Goal: Information Seeking & Learning: Learn about a topic

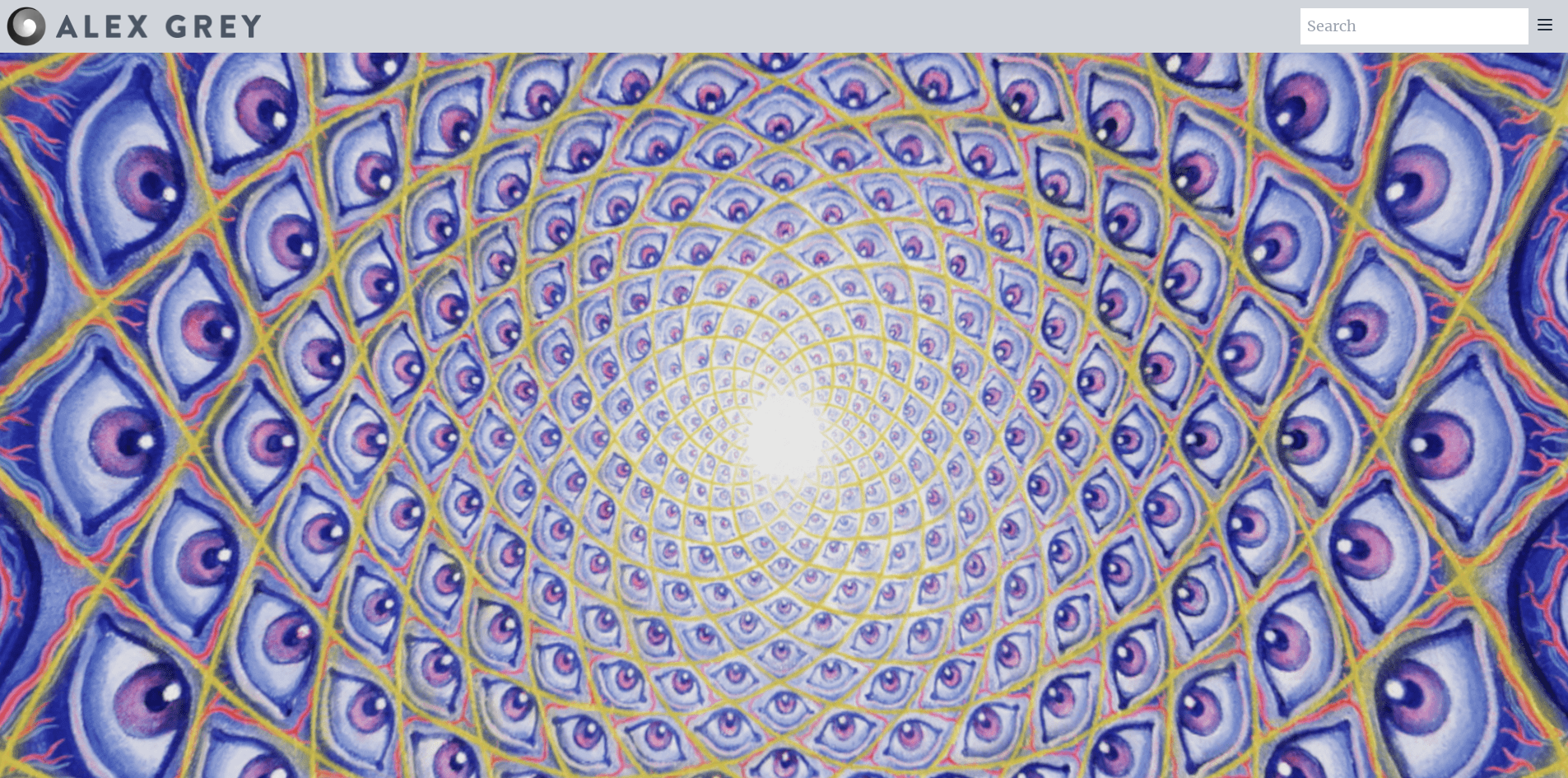
click at [1552, 44] on div at bounding box center [1544, 27] width 33 height 36
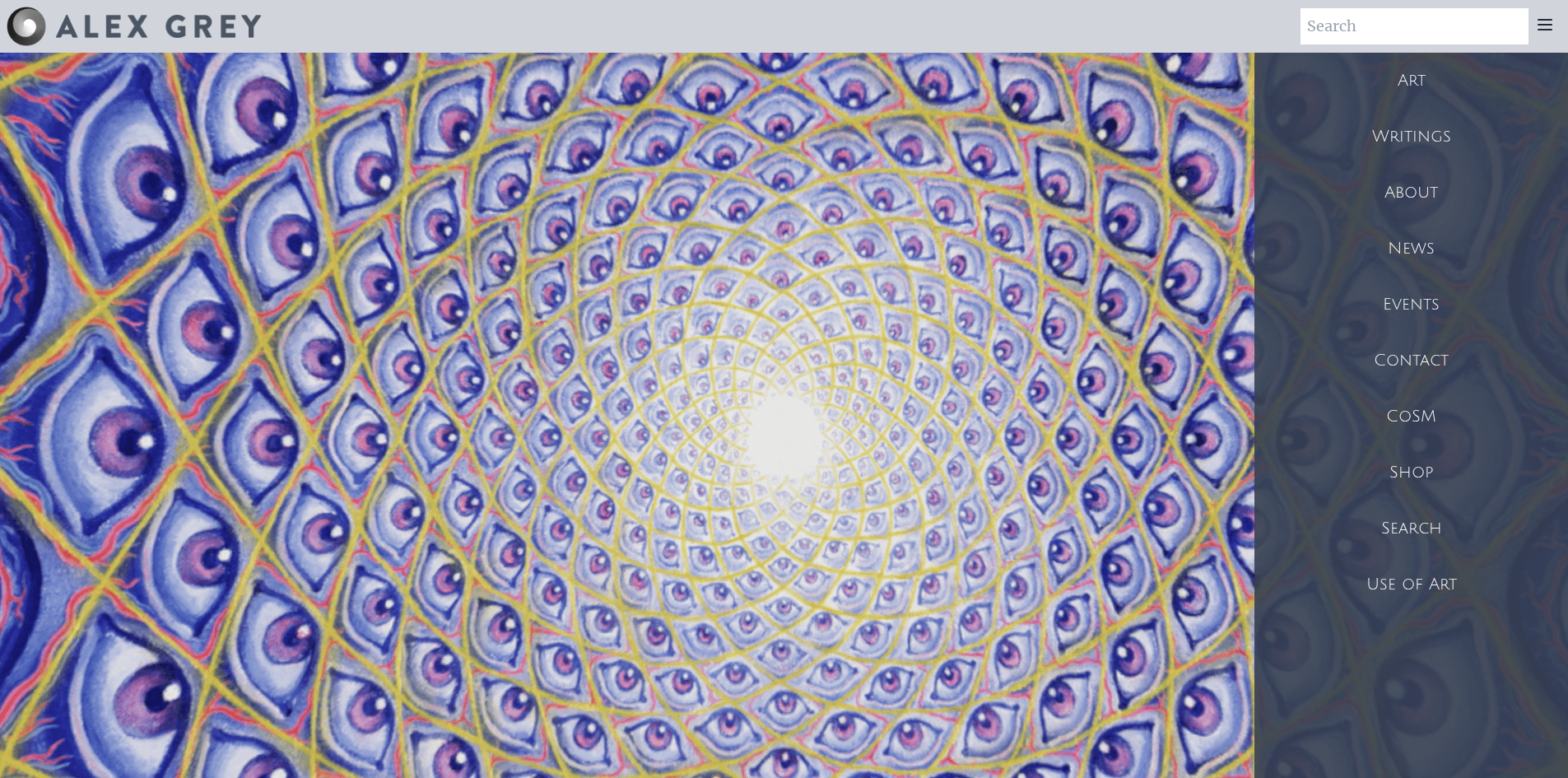
click at [1428, 84] on div "Art" at bounding box center [1411, 80] width 314 height 56
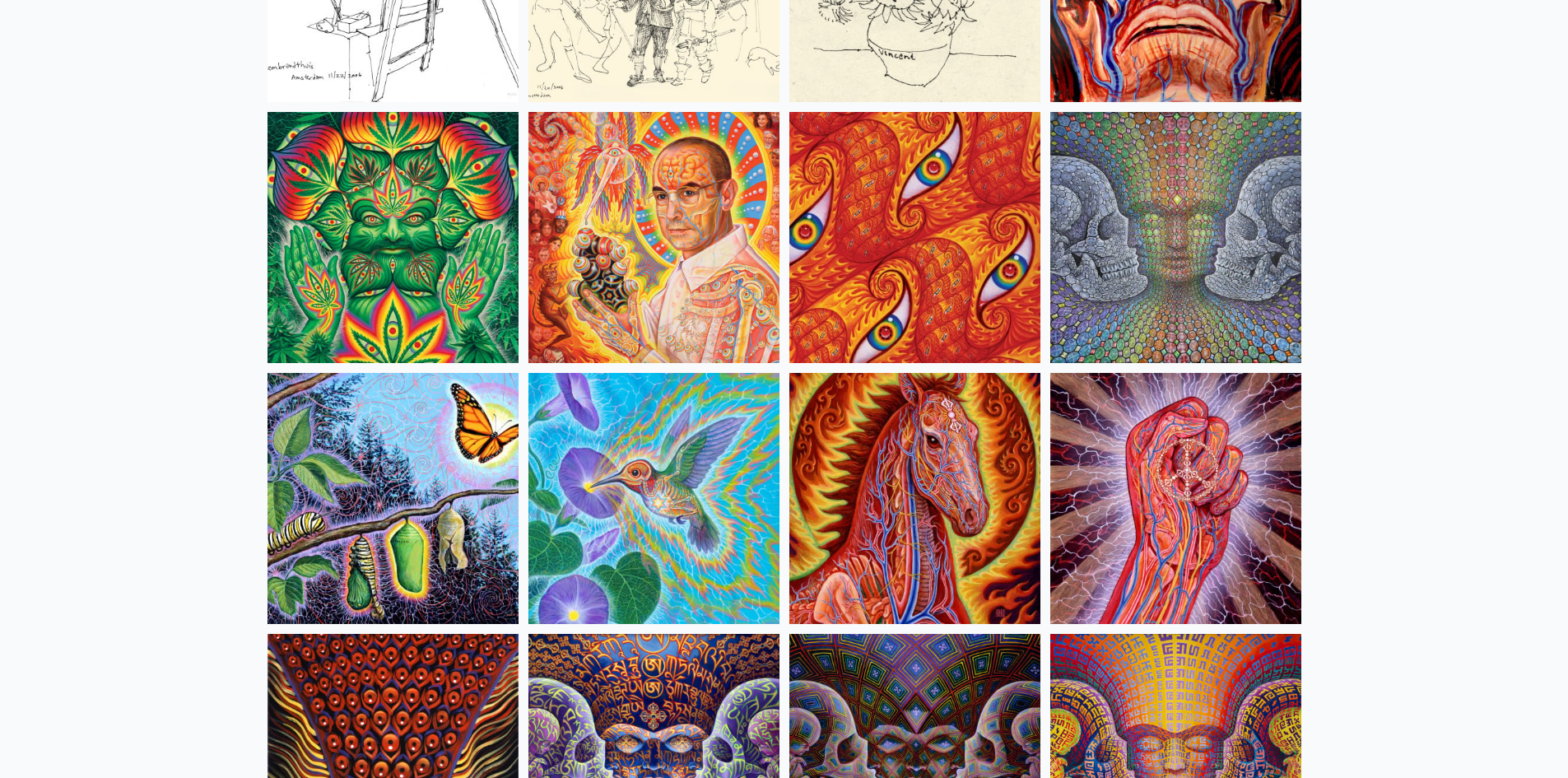
scroll to position [7902, 0]
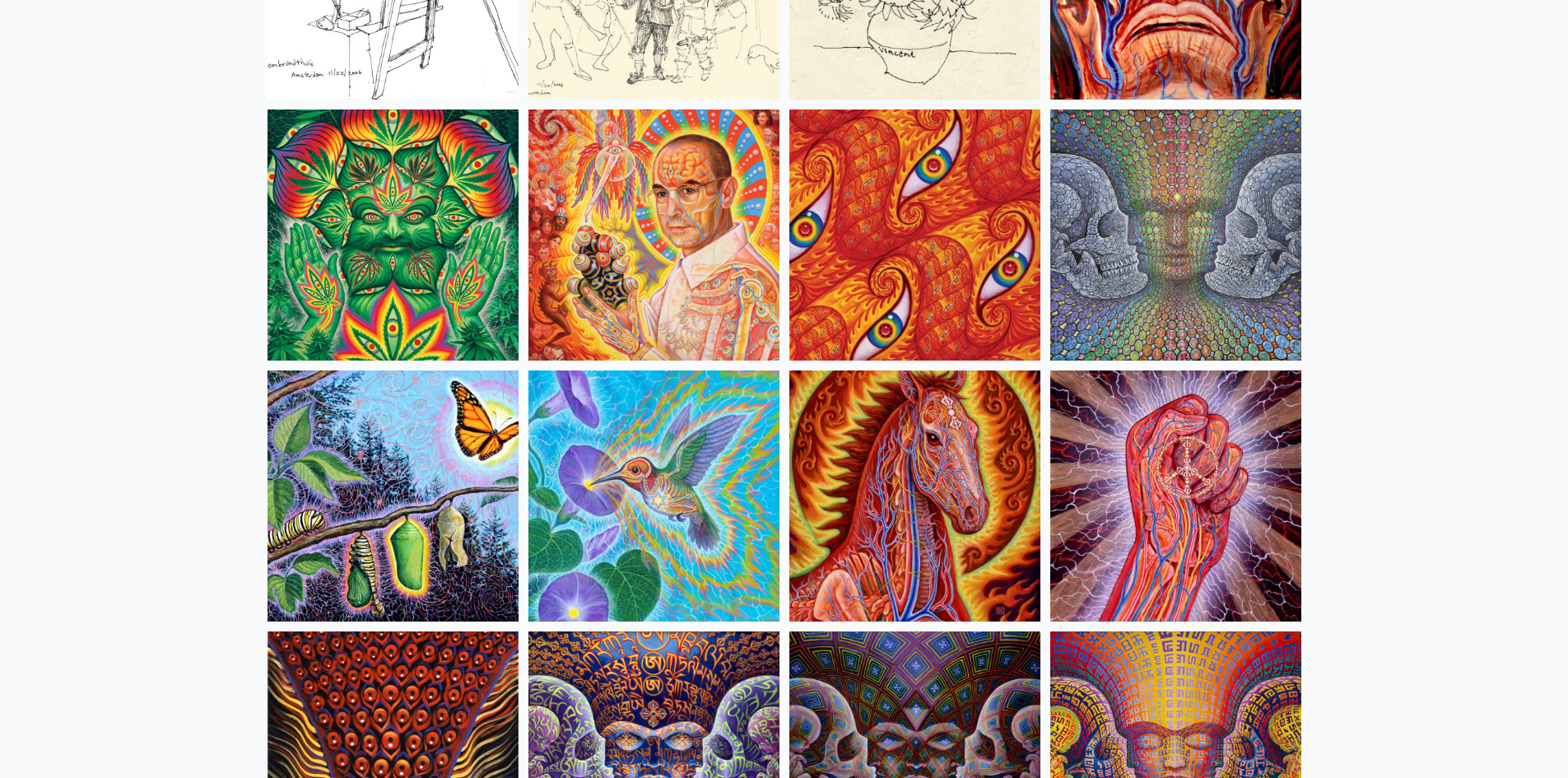
click at [364, 271] on img at bounding box center [393, 235] width 251 height 251
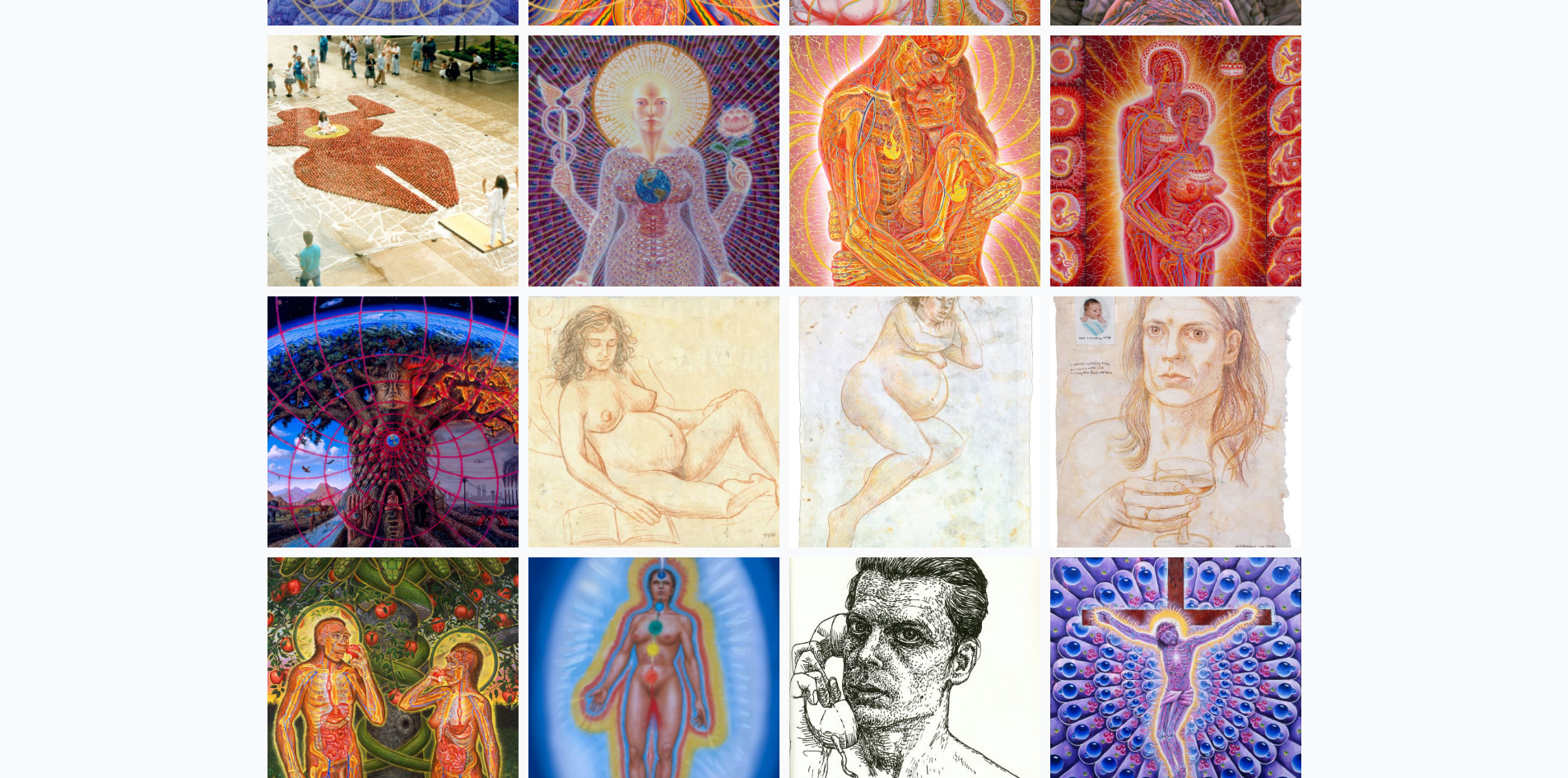
scroll to position [16132, 0]
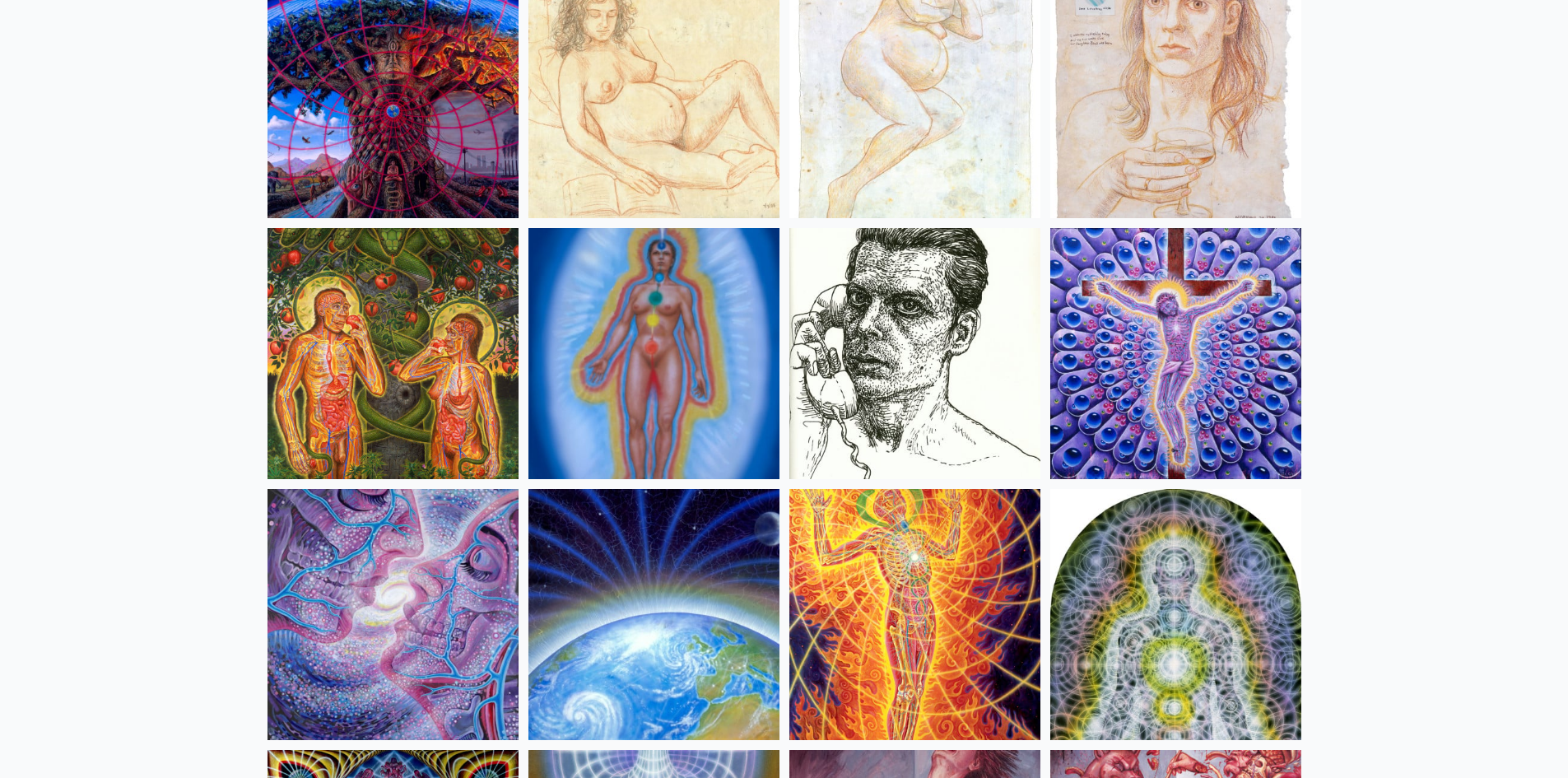
click at [414, 186] on img at bounding box center [393, 92] width 251 height 251
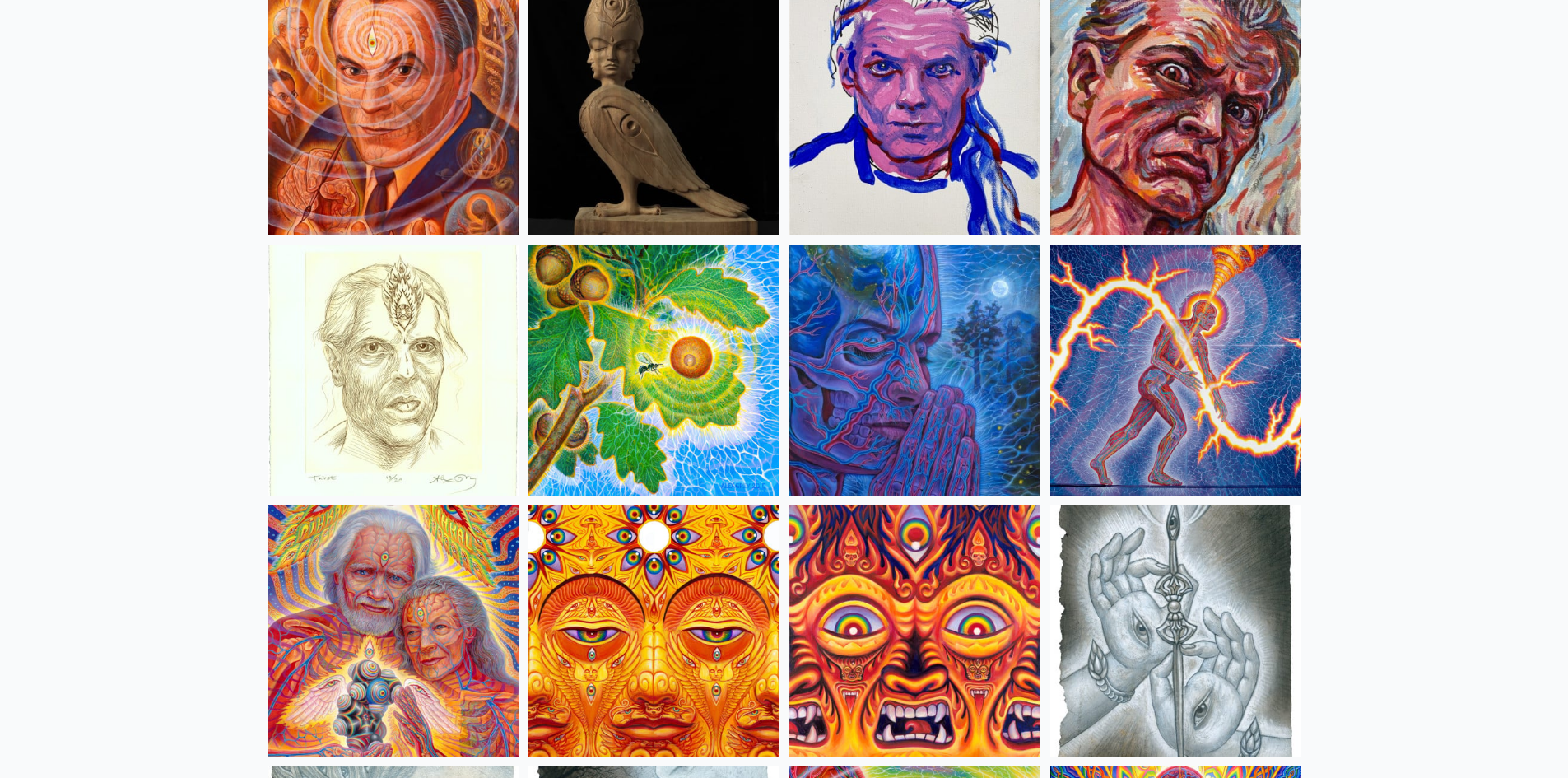
scroll to position [4609, 0]
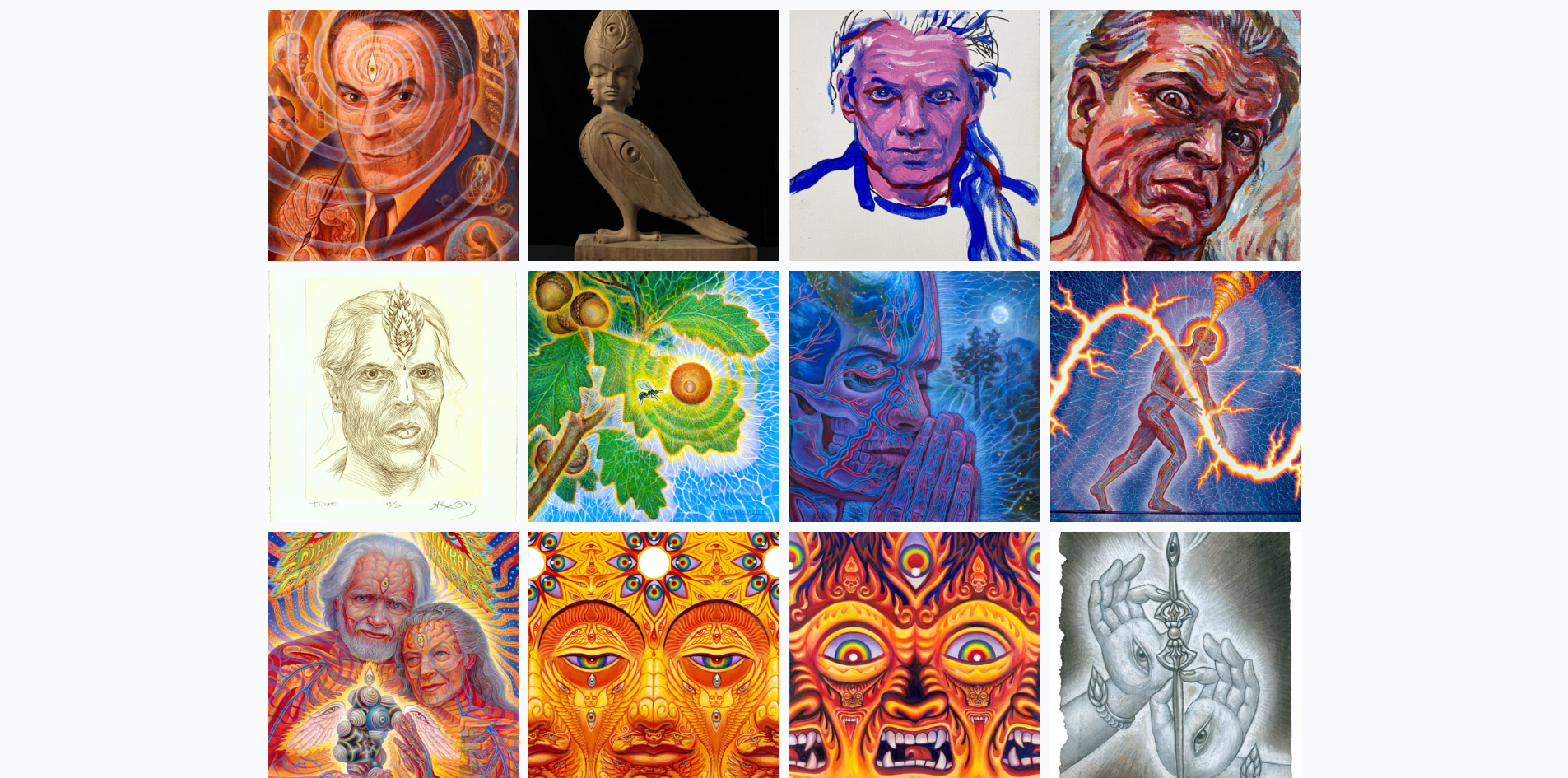
click at [877, 346] on img at bounding box center [915, 397] width 251 height 251
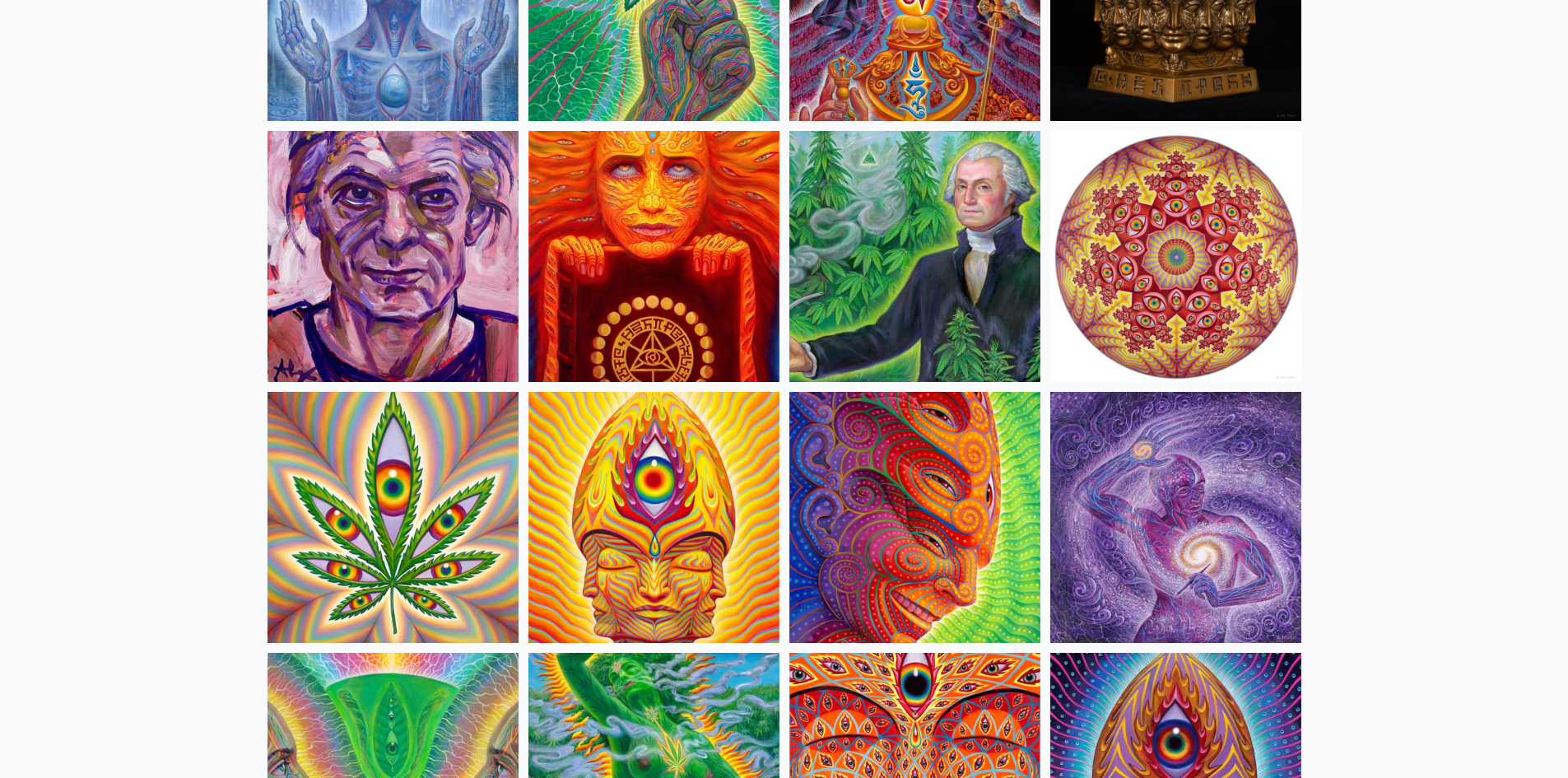
scroll to position [2634, 0]
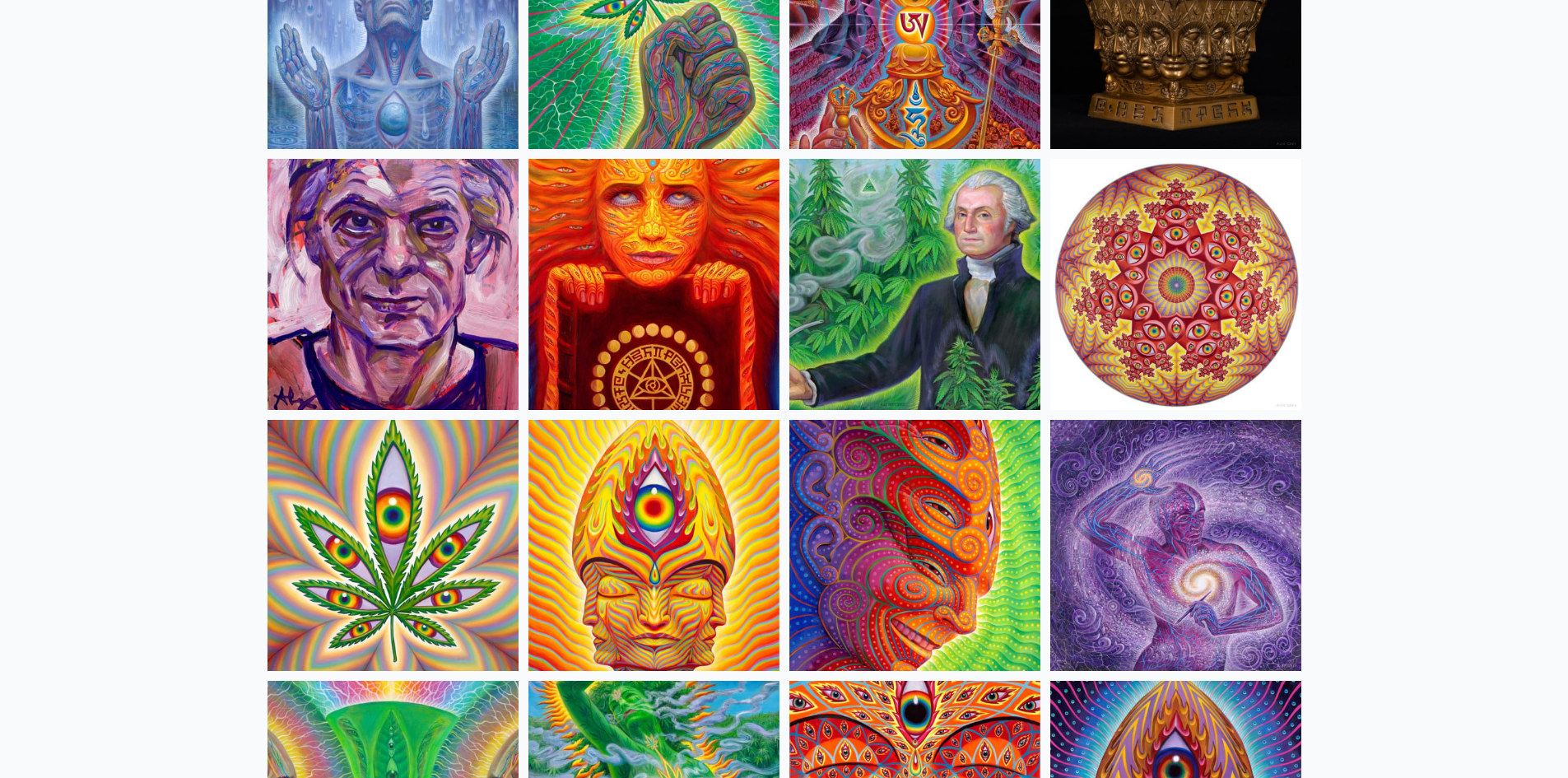
click at [865, 287] on img at bounding box center [915, 284] width 251 height 251
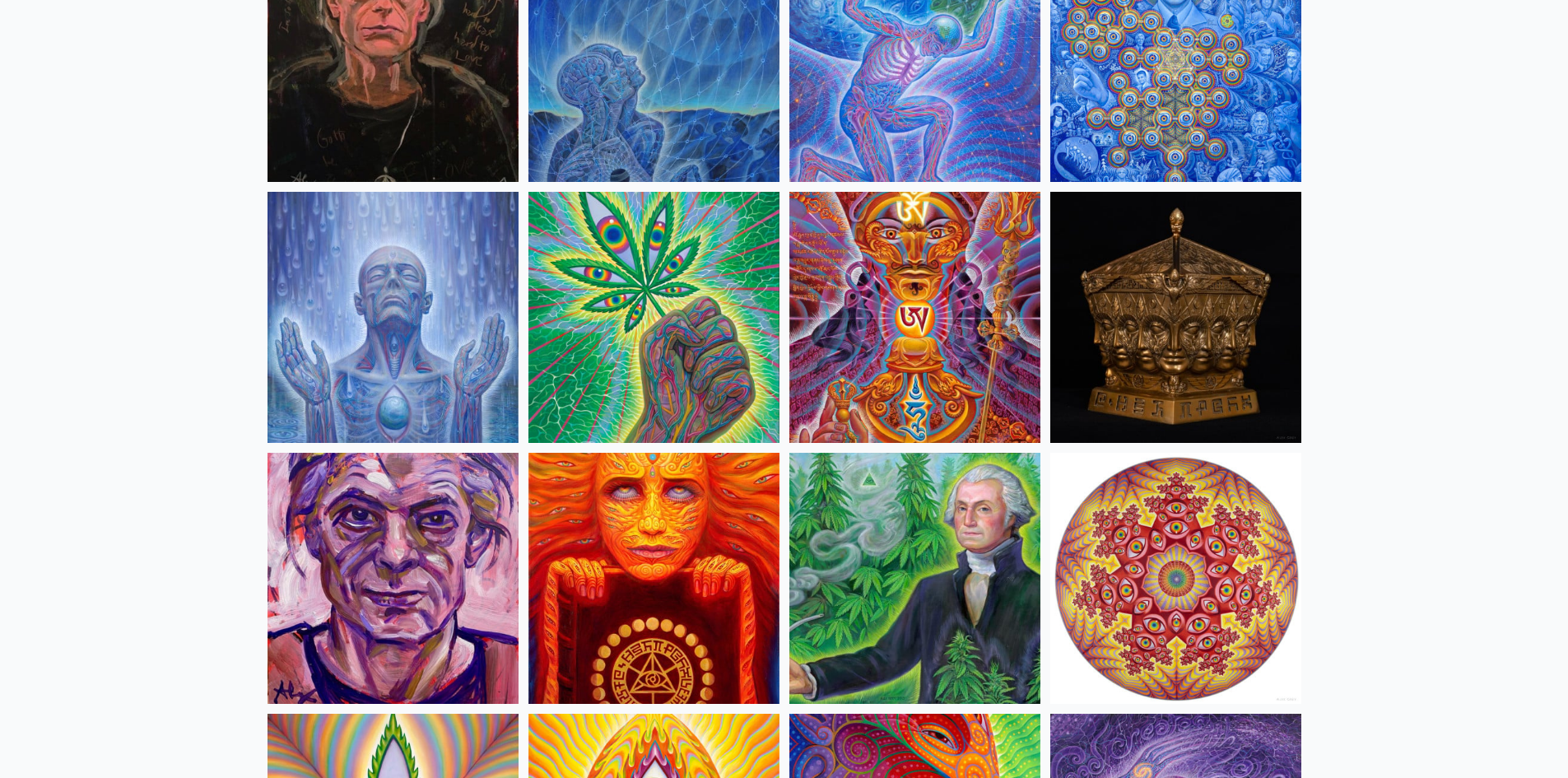
scroll to position [2305, 0]
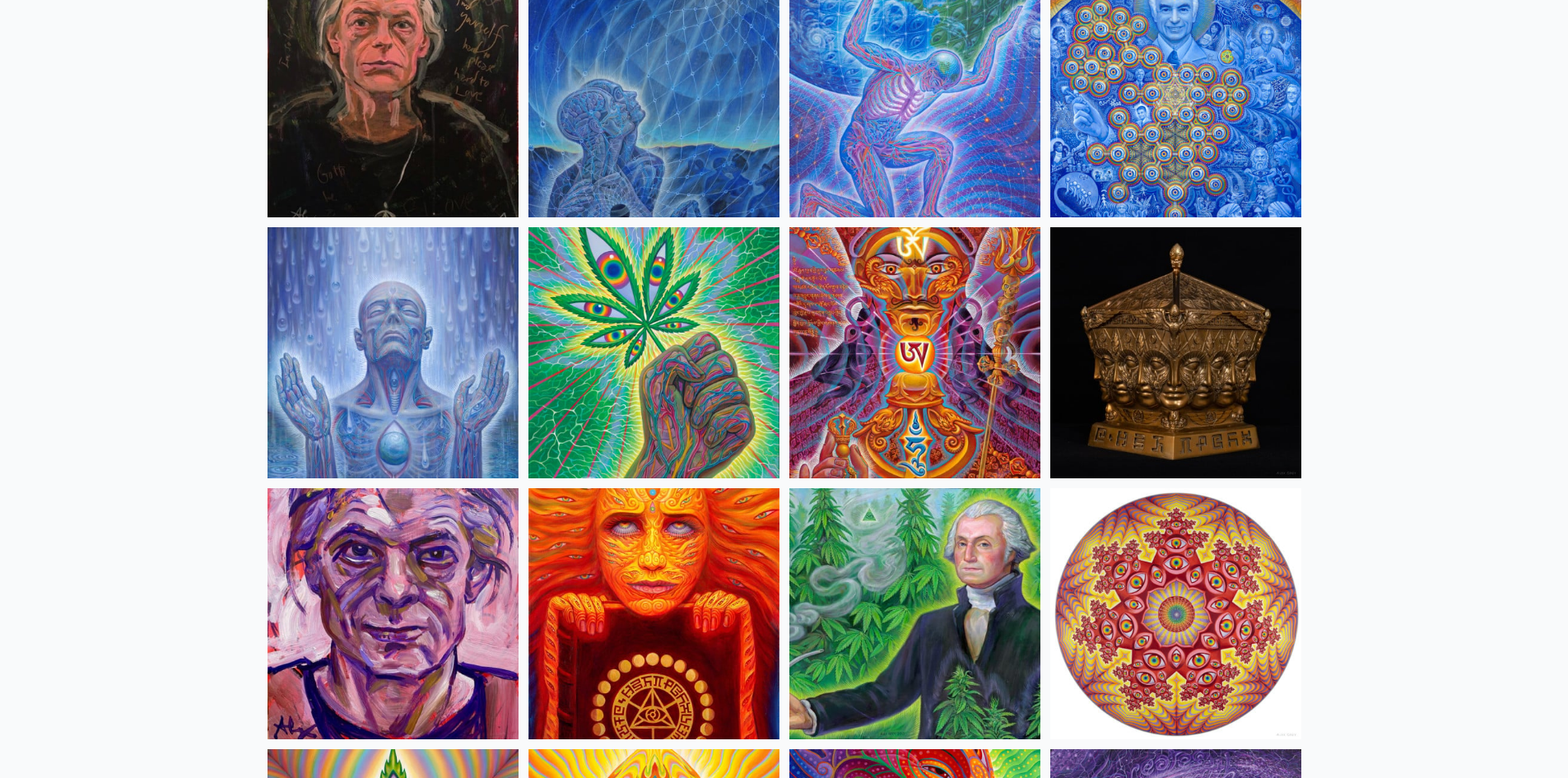
click at [687, 284] on img at bounding box center [654, 353] width 251 height 251
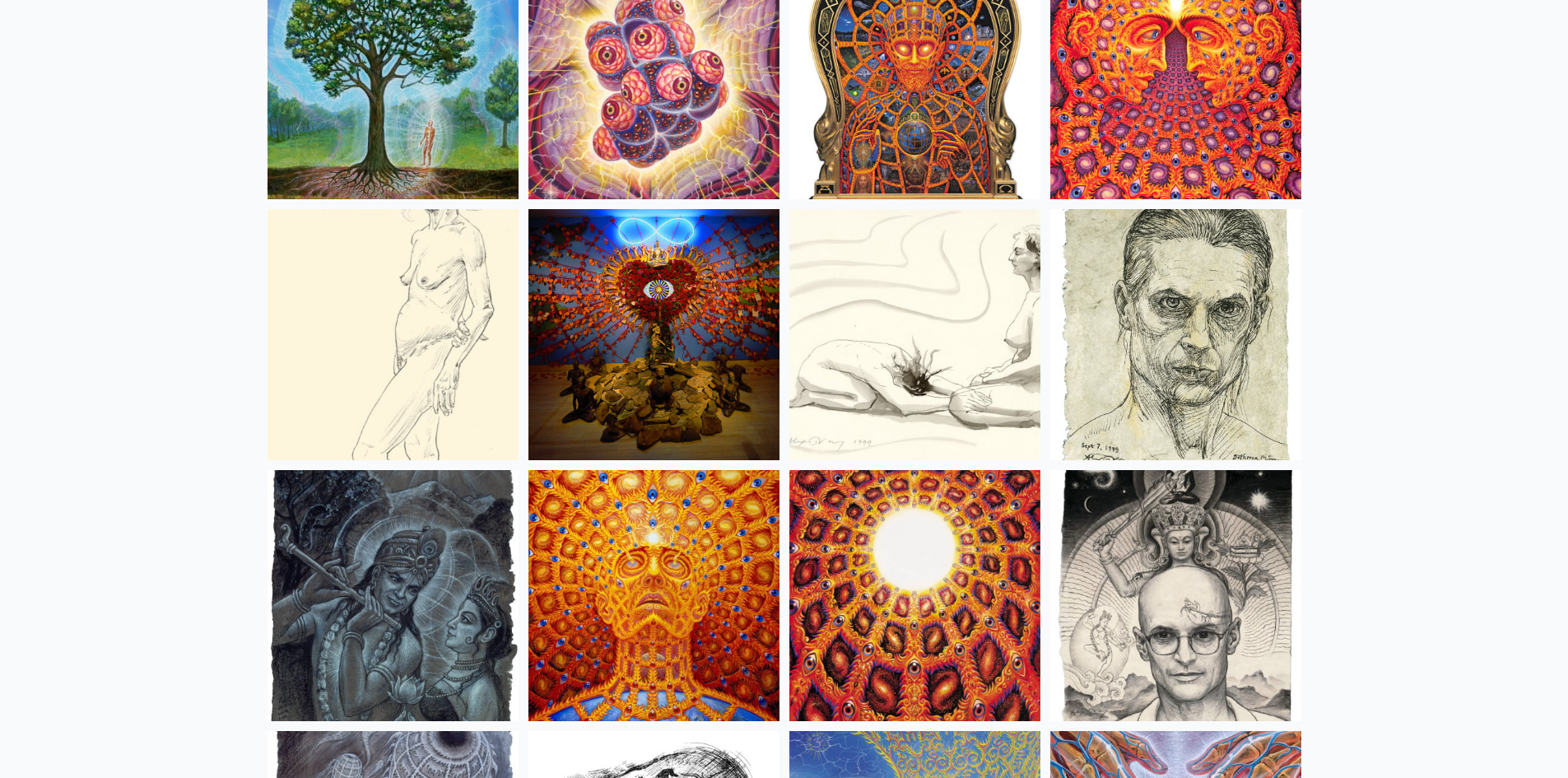
scroll to position [11852, 0]
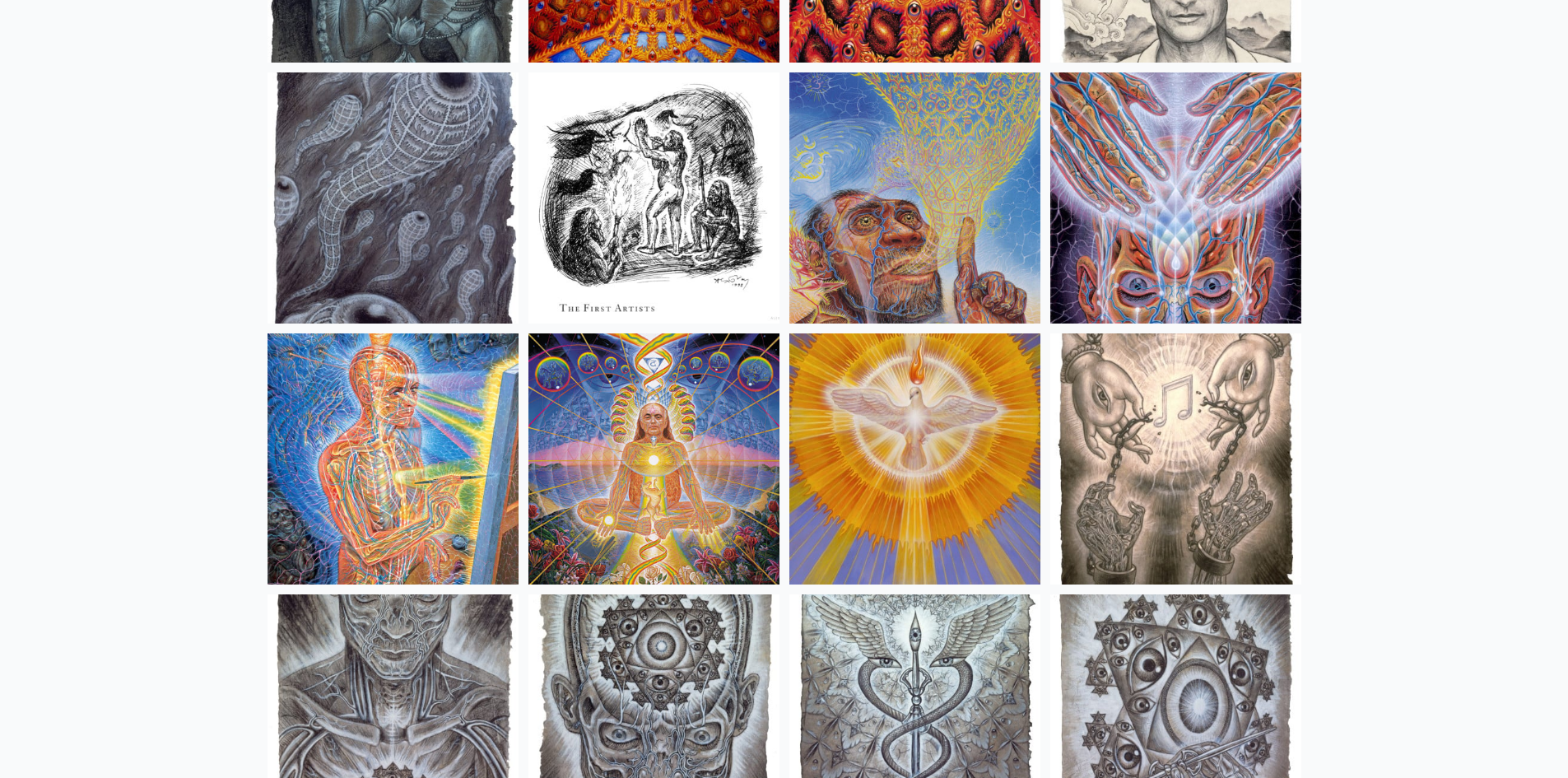
click at [699, 401] on img at bounding box center [654, 458] width 251 height 251
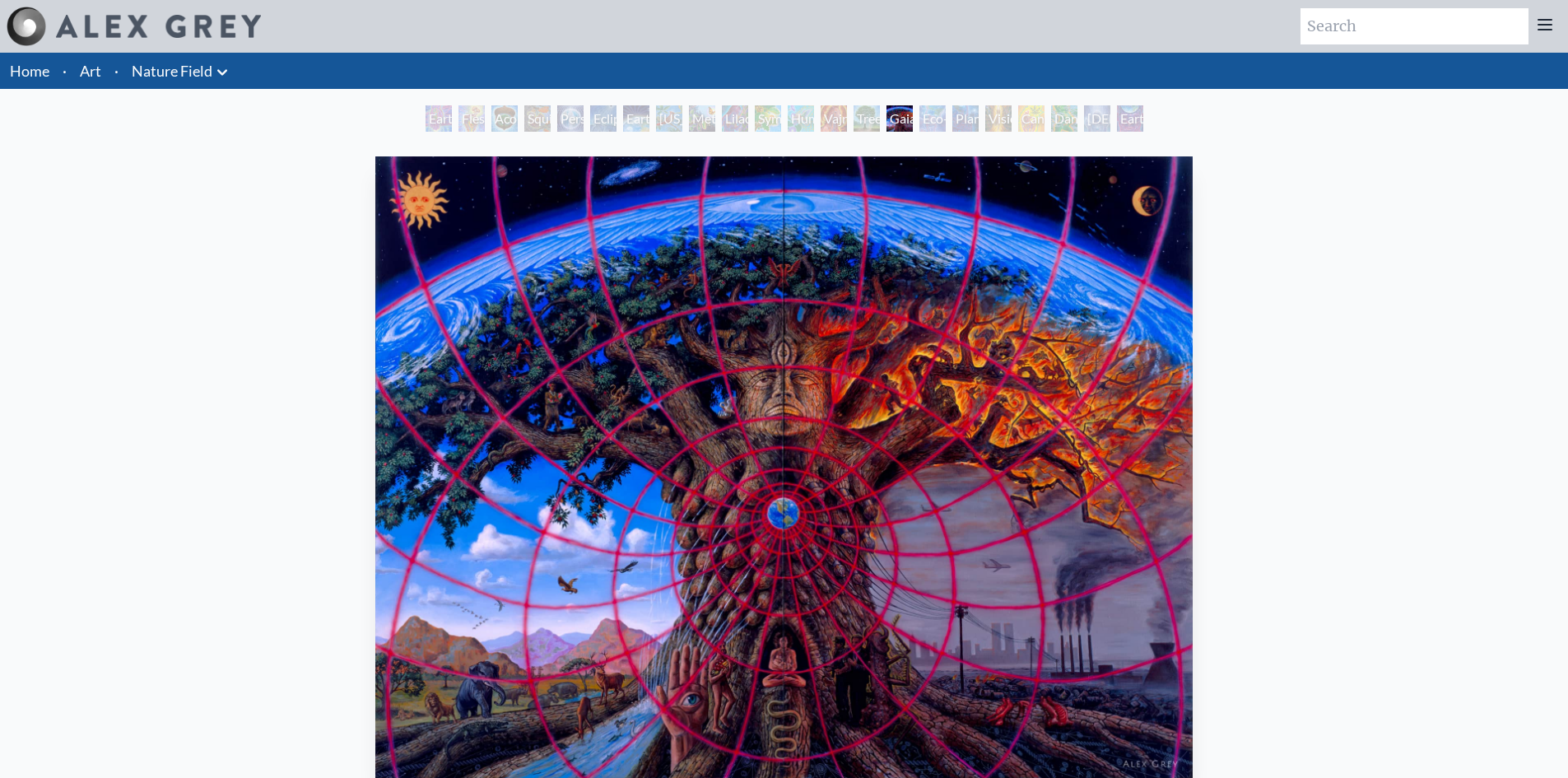
click at [1038, 187] on img "15 / 22" at bounding box center [784, 467] width 816 height 622
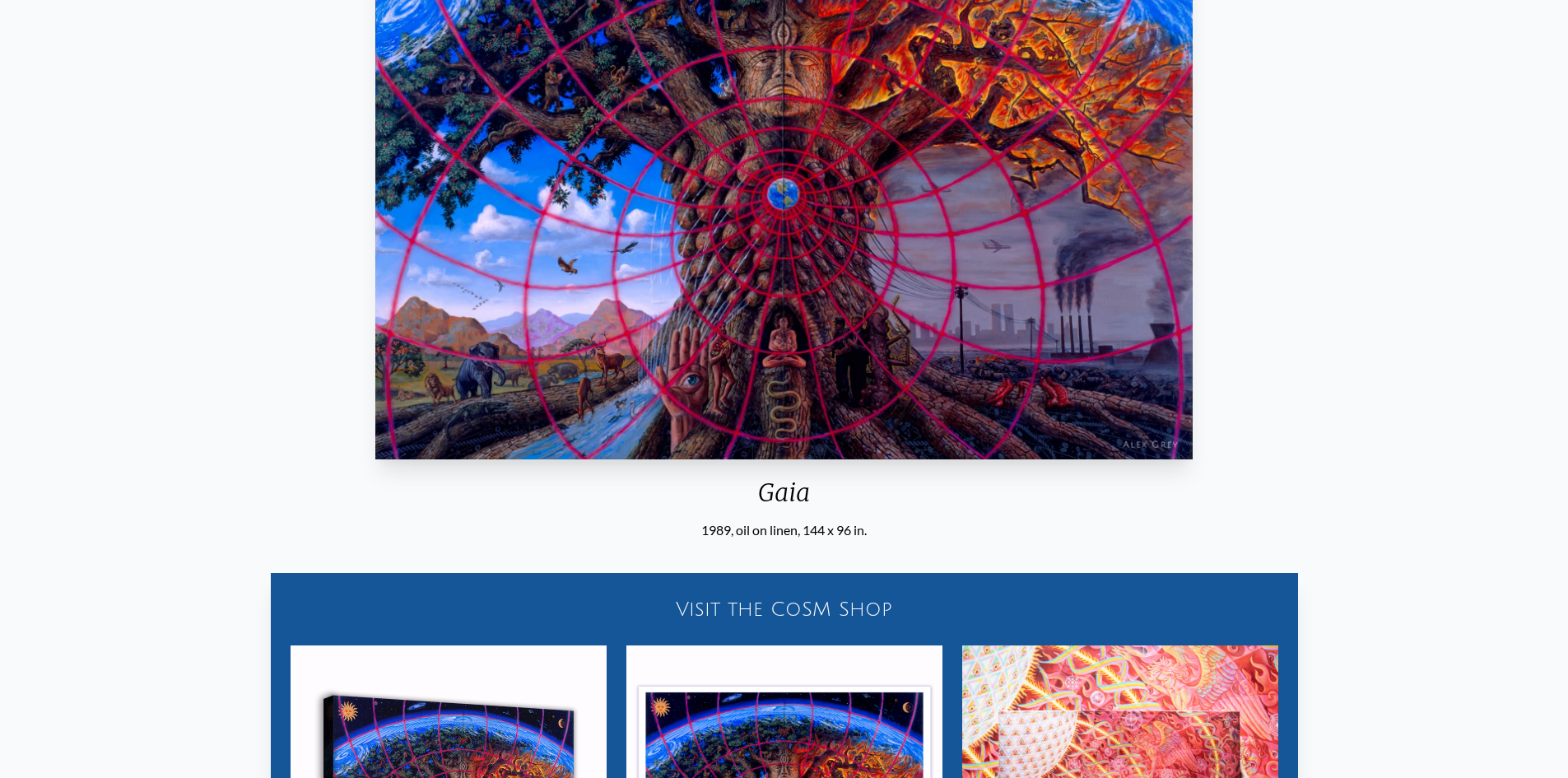
scroll to position [329, 0]
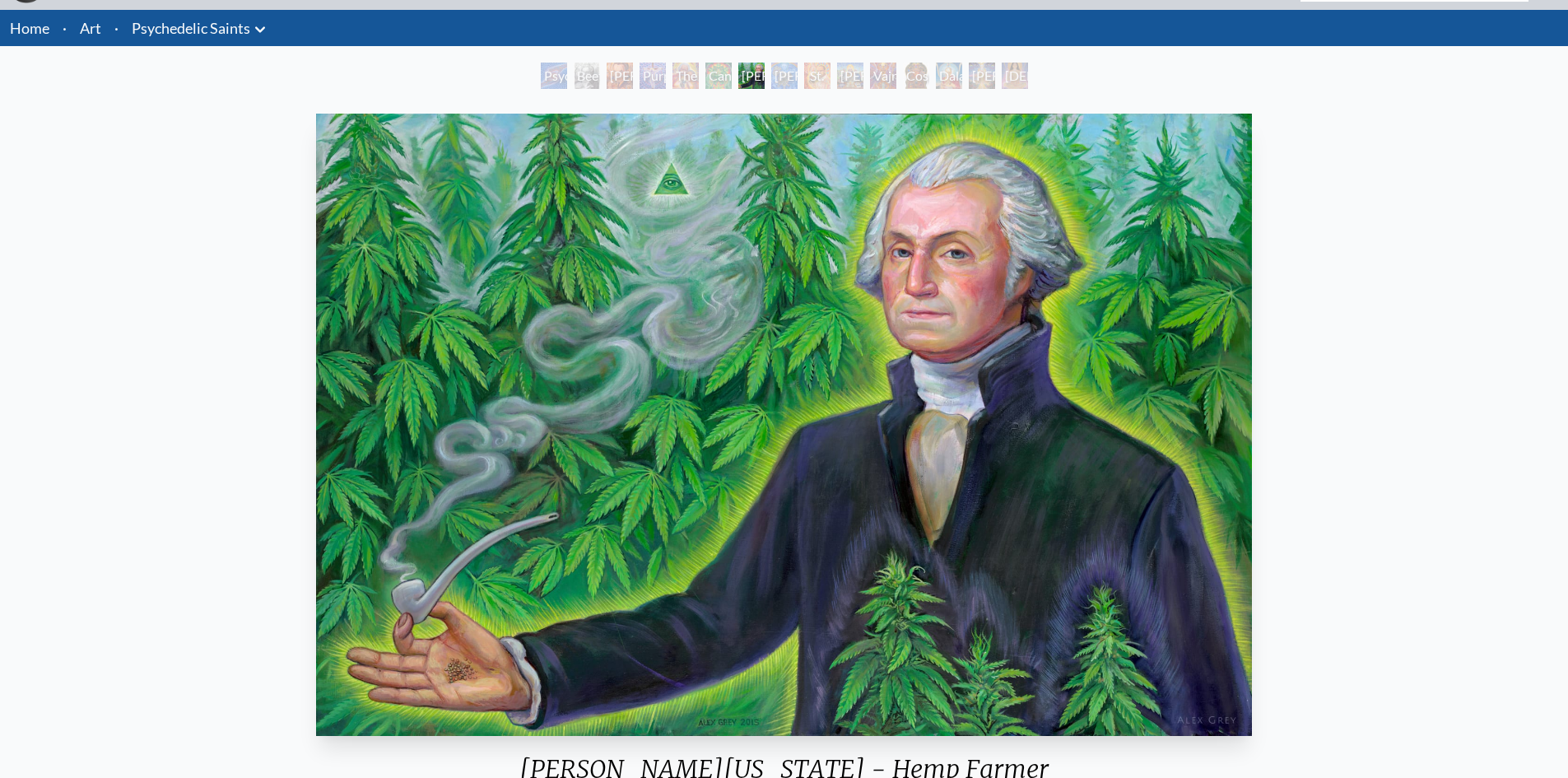
scroll to position [45, 0]
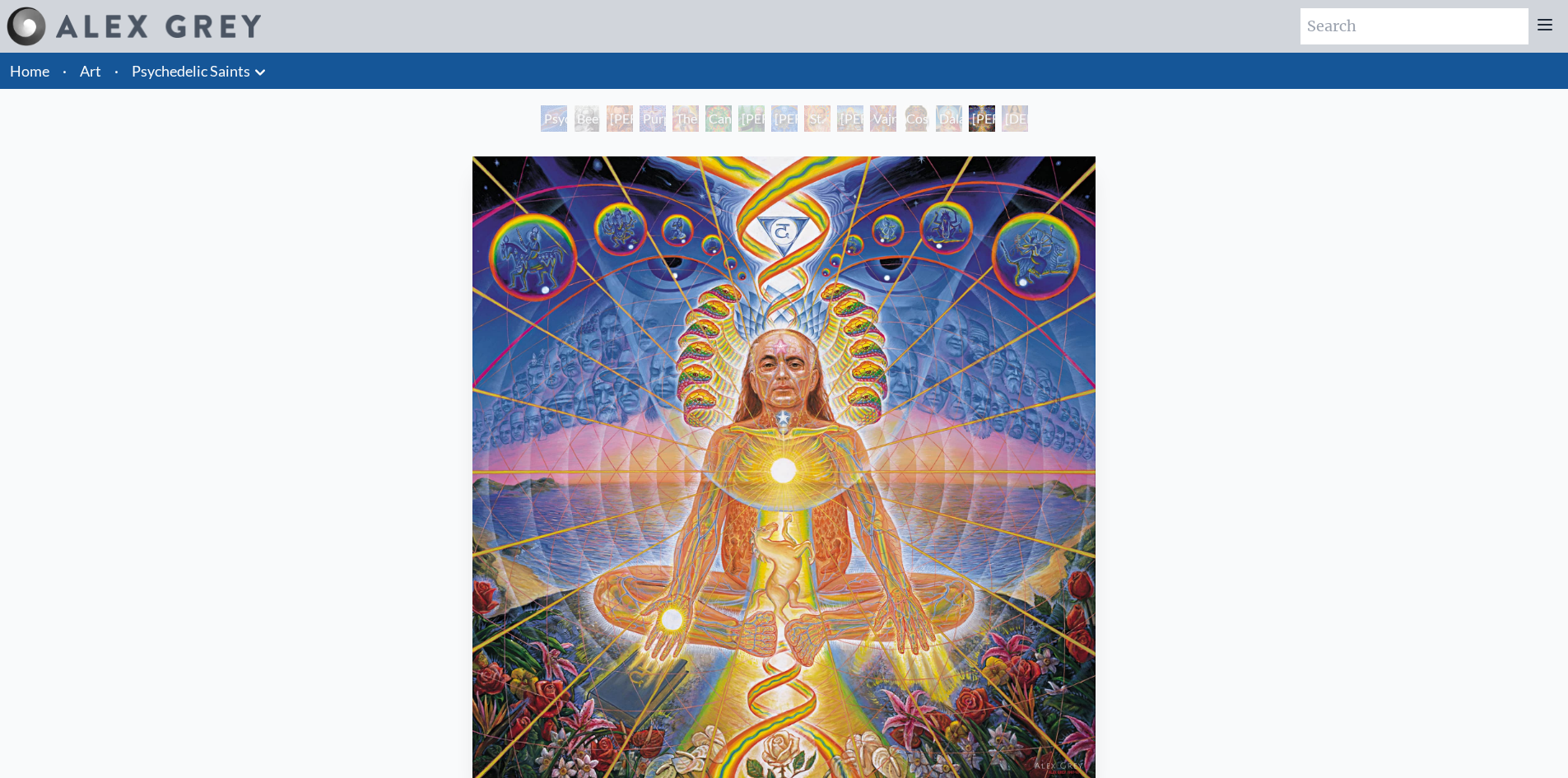
click at [677, 370] on img "14 / 15" at bounding box center [784, 467] width 623 height 622
click at [634, 360] on img "14 / 15" at bounding box center [784, 467] width 623 height 622
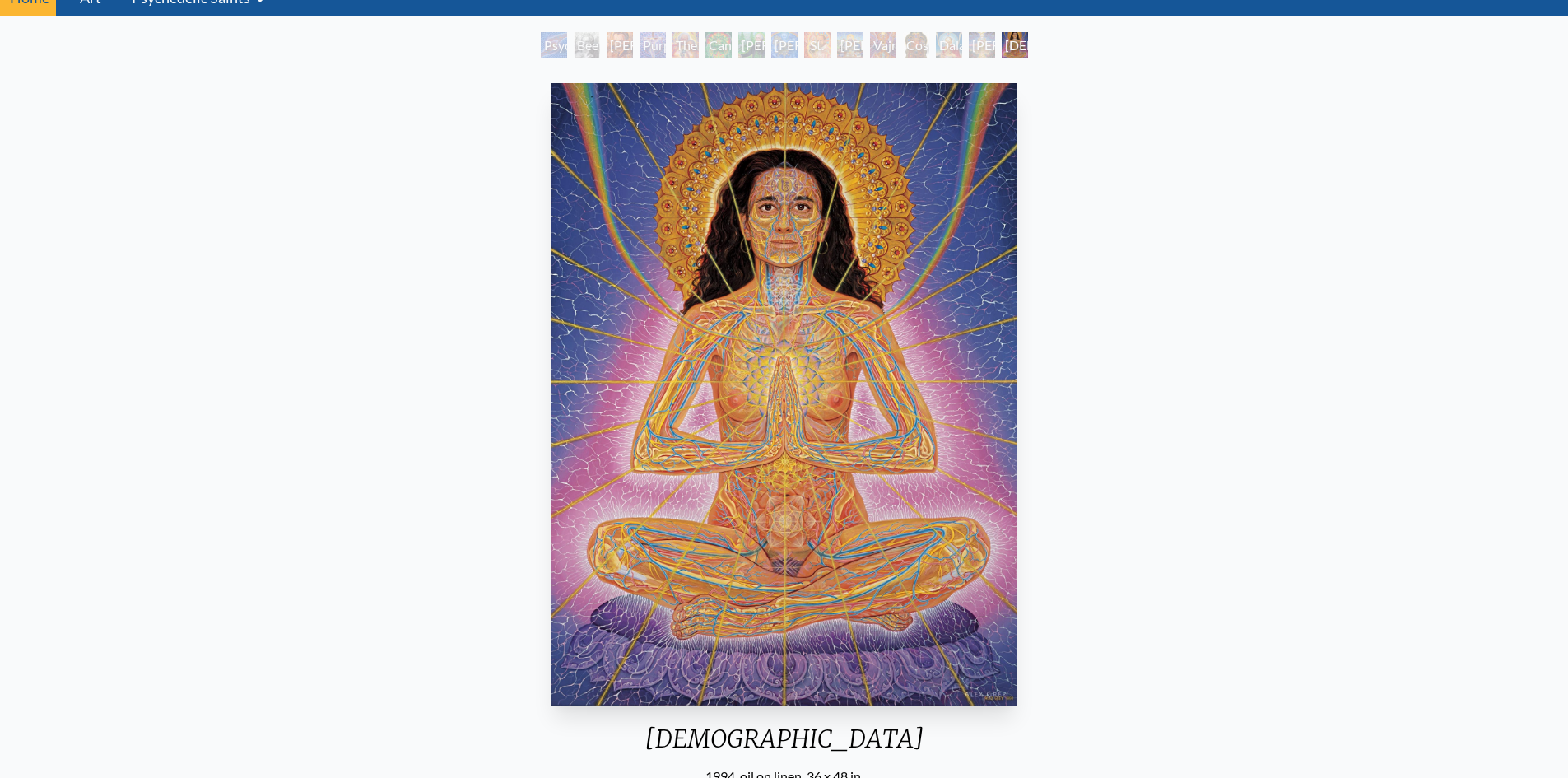
scroll to position [329, 0]
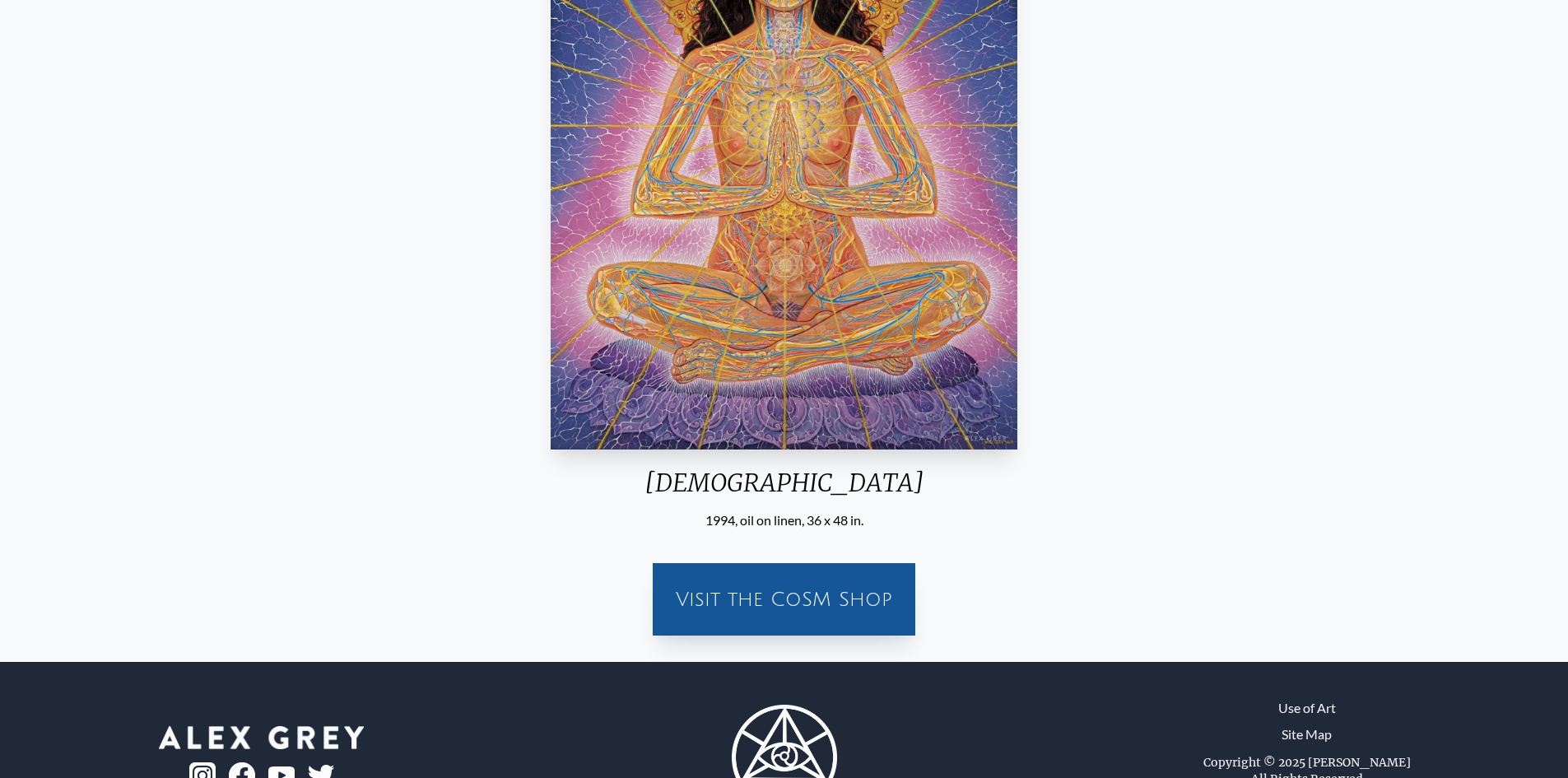
click at [726, 287] on img "15 / 15" at bounding box center [784, 138] width 467 height 622
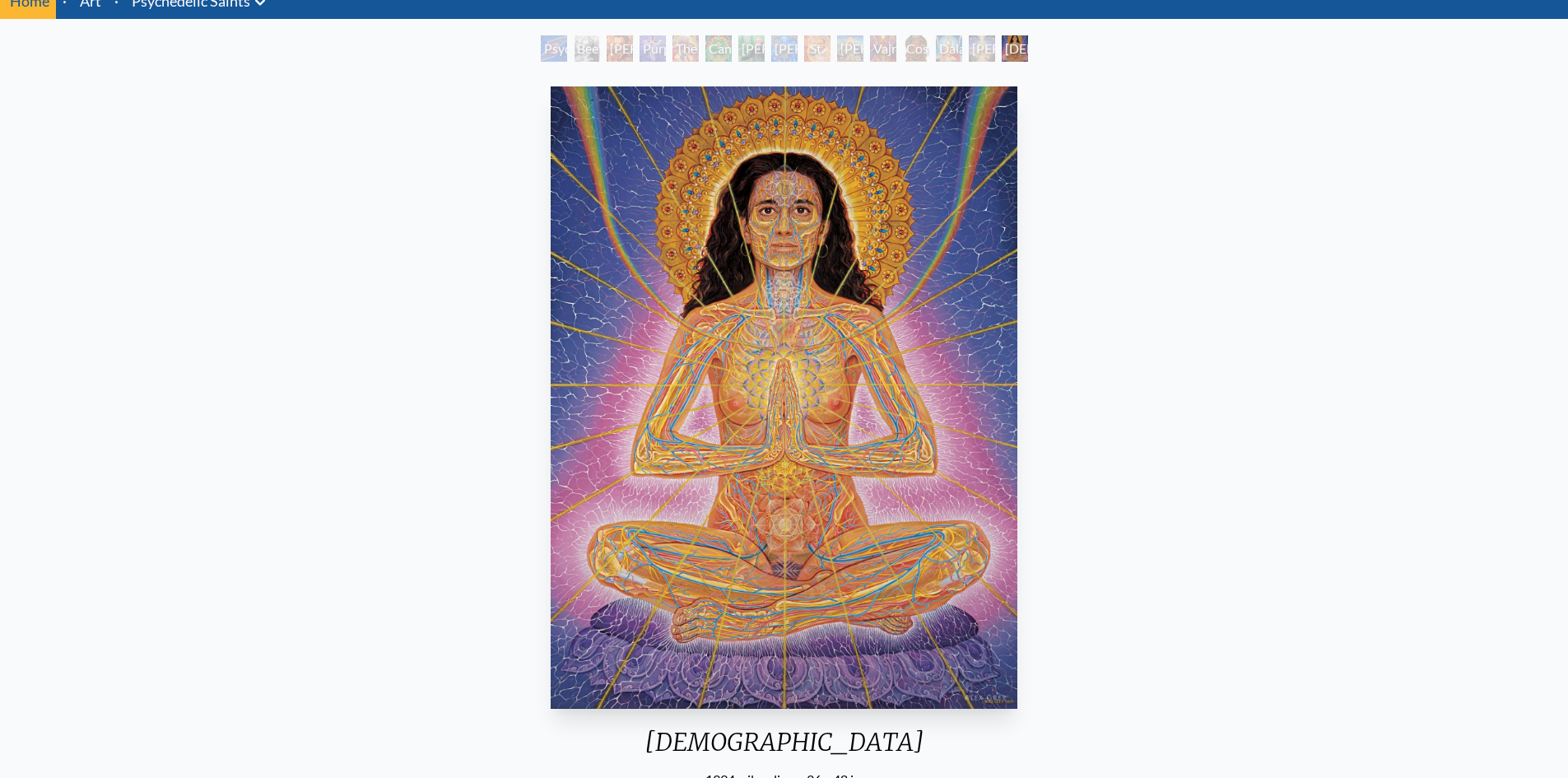
scroll to position [71, 0]
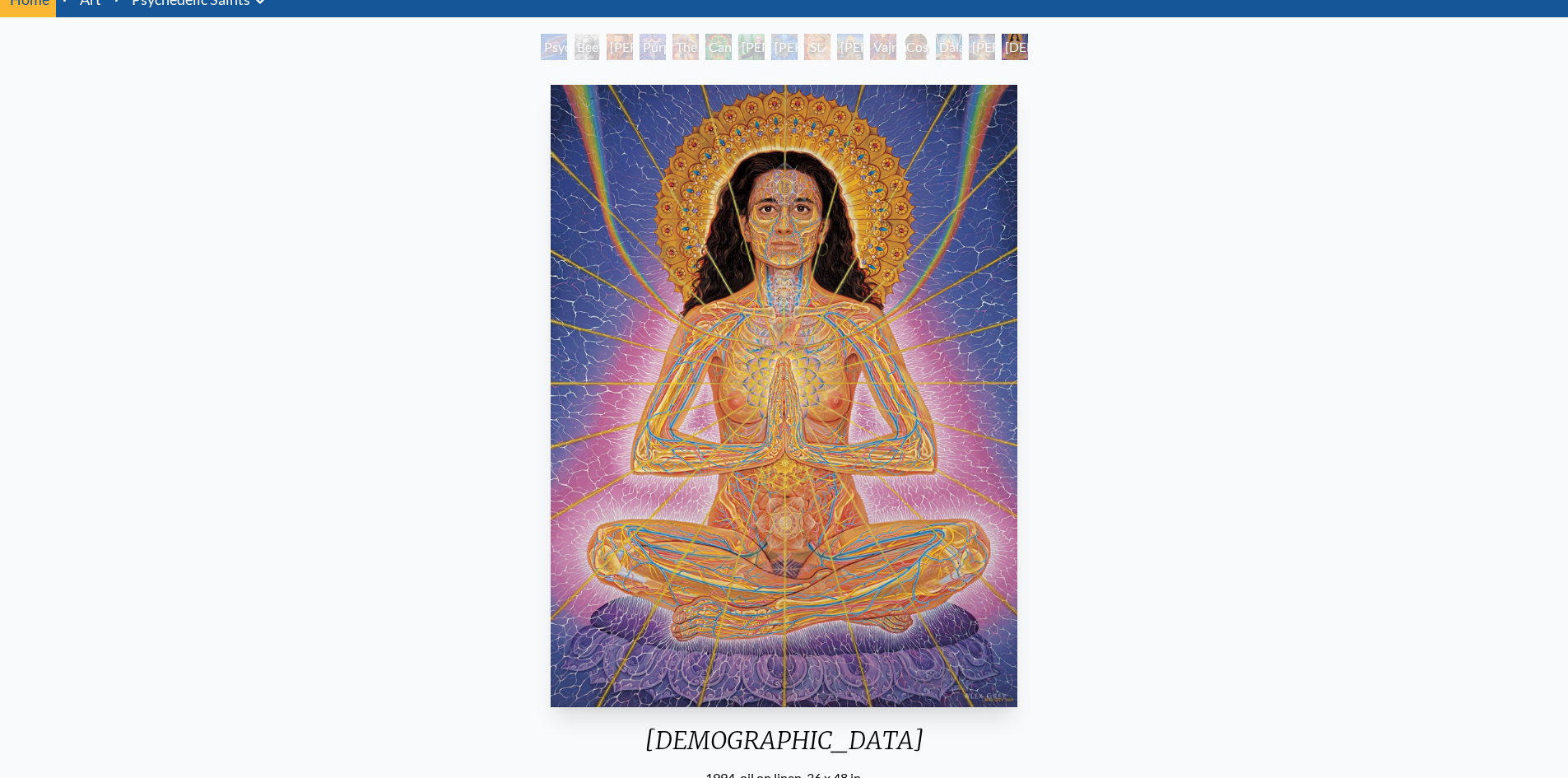
click at [955, 50] on div "Dalai Lama" at bounding box center [949, 47] width 27 height 27
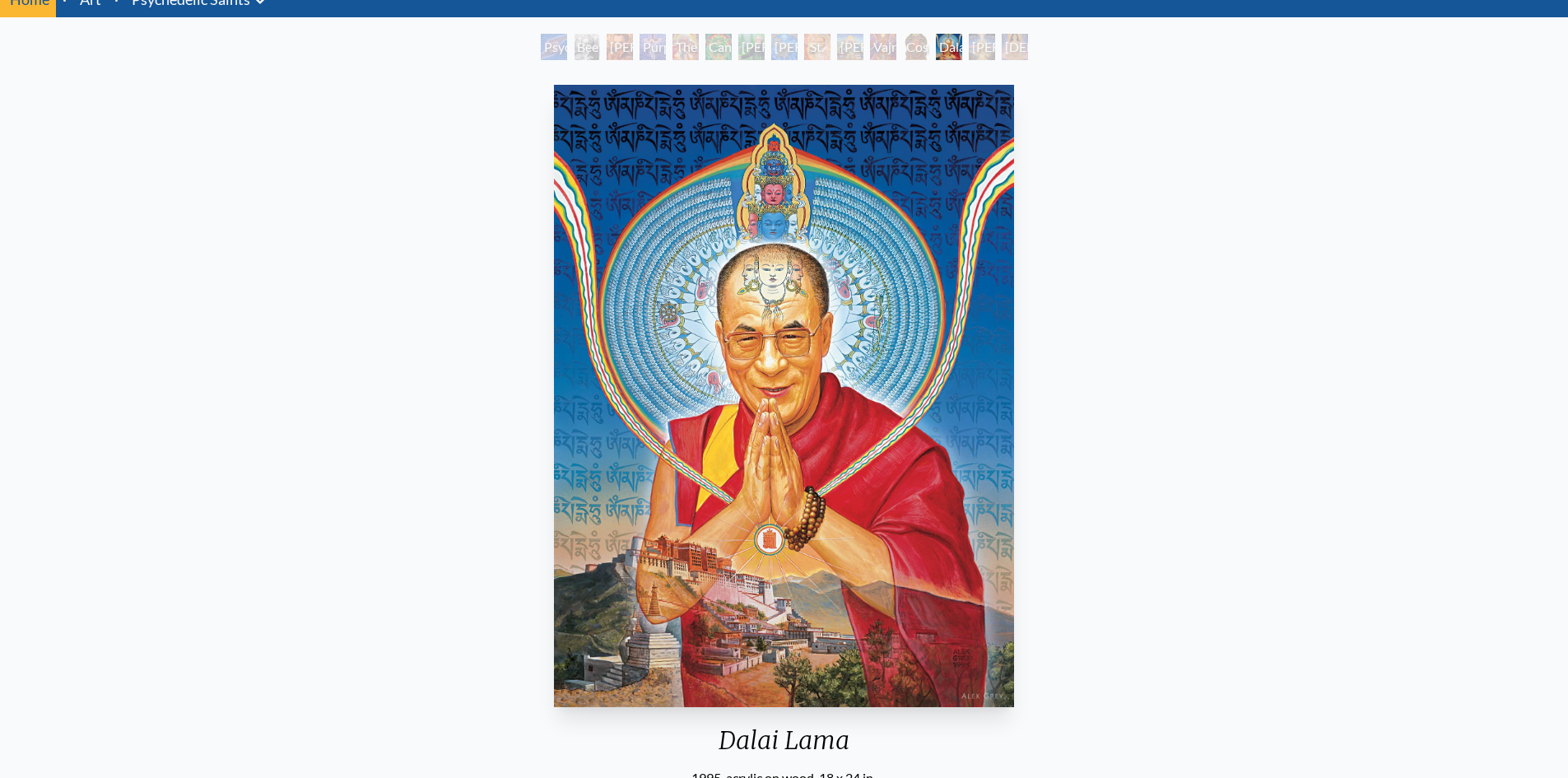
click at [906, 50] on div "Cosmic Christ" at bounding box center [916, 47] width 27 height 27
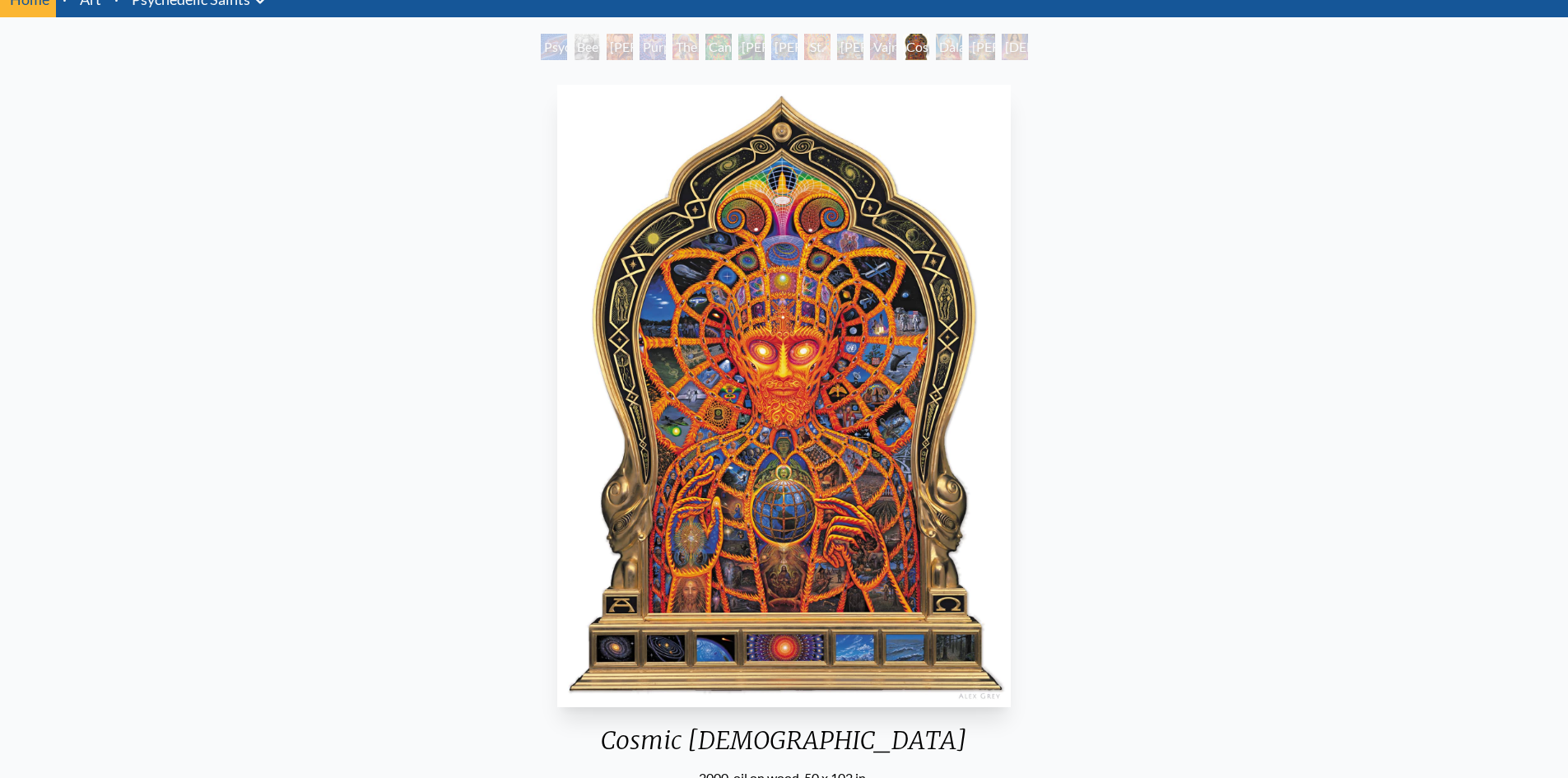
click at [860, 46] on div "Ram Dass" at bounding box center [850, 47] width 27 height 27
